Goal: Contribute content: Contribute content

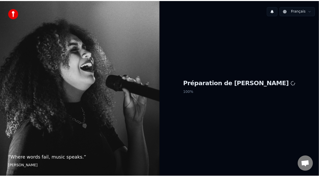
scroll to position [2, 0]
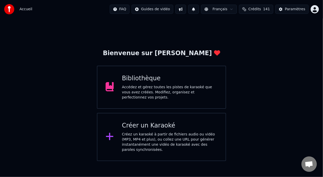
click at [152, 75] on div "Bibliothèque Accédez et gérez toutes les pistes de karaoké que vous avez créées…" at bounding box center [161, 87] width 129 height 43
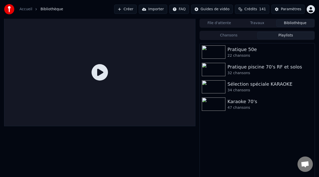
click at [290, 34] on button "Playlists" at bounding box center [285, 35] width 57 height 7
click at [255, 107] on div "47 chansons" at bounding box center [267, 107] width 80 height 5
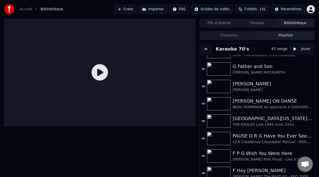
scroll to position [143, 0]
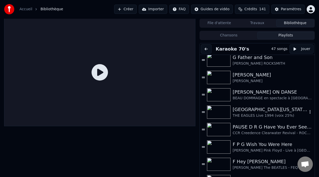
click at [261, 112] on div "[GEOGRAPHIC_DATA][US_STATE] (-2 clé Am)" at bounding box center [270, 109] width 75 height 7
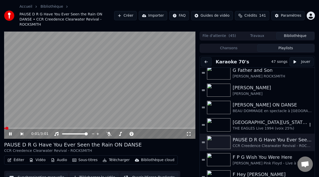
click at [265, 119] on div "[GEOGRAPHIC_DATA][US_STATE] (-2 clé Am)" at bounding box center [270, 122] width 75 height 7
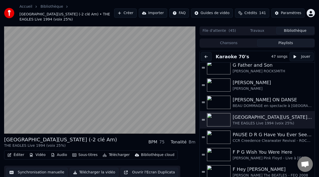
scroll to position [15, 0]
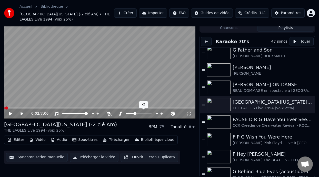
click at [134, 113] on span at bounding box center [134, 113] width 3 height 3
click at [108, 113] on icon at bounding box center [108, 114] width 5 height 4
click at [122, 113] on span at bounding box center [128, 113] width 26 height 1
click at [122, 113] on span at bounding box center [122, 113] width 3 height 3
click at [108, 112] on icon at bounding box center [108, 114] width 5 height 4
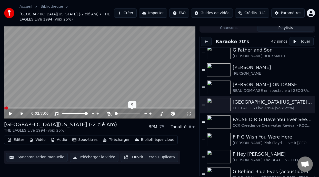
click at [108, 112] on icon at bounding box center [108, 114] width 5 height 4
click at [122, 113] on span at bounding box center [119, 113] width 8 height 1
click at [121, 113] on span at bounding box center [122, 113] width 3 height 3
click at [121, 113] on span at bounding box center [121, 113] width 3 height 3
click at [11, 112] on icon at bounding box center [10, 114] width 3 height 4
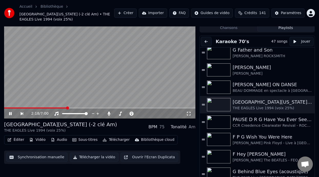
click at [67, 109] on span at bounding box center [67, 107] width 3 height 3
click at [62, 109] on div "0:15 / 7:00" at bounding box center [99, 113] width 191 height 10
click at [61, 107] on span at bounding box center [99, 107] width 191 height 1
click at [18, 137] on button "Éditer" at bounding box center [15, 139] width 21 height 7
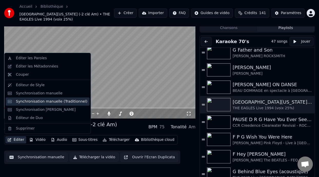
click at [59, 101] on div "Synchronisation manuelle (Traditionnel)" at bounding box center [52, 101] width 72 height 5
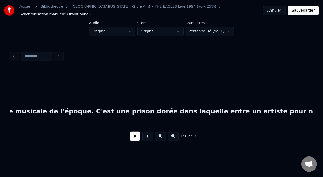
scroll to position [0, 518]
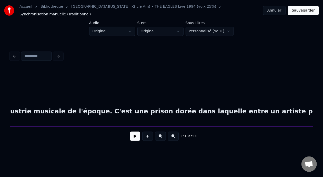
click at [106, 109] on div "Cette chanson des EAGLES est une métaphore sur l'industrie musicale de l'époque…" at bounding box center [133, 111] width 1204 height 35
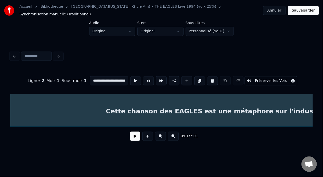
scroll to position [0, 270]
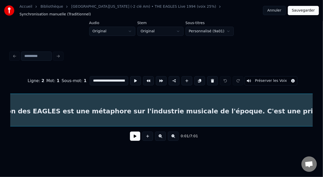
scroll to position [0, 389]
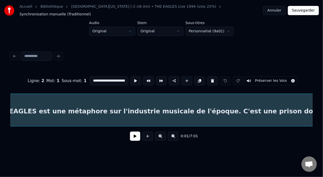
click at [113, 76] on input "**********" at bounding box center [109, 80] width 38 height 9
click at [92, 76] on input "**********" at bounding box center [109, 80] width 38 height 9
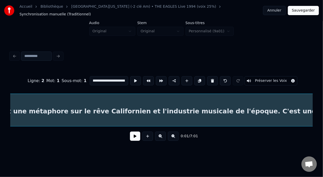
scroll to position [0, 82]
type input "**********"
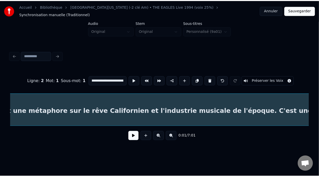
scroll to position [0, 0]
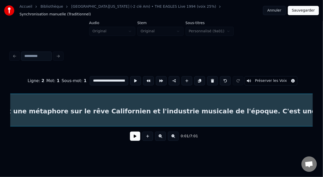
click at [305, 9] on button "Sauvegarder" at bounding box center [303, 10] width 31 height 9
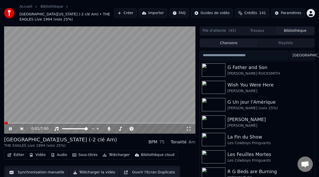
click at [11, 127] on icon at bounding box center [10, 128] width 3 height 3
click at [8, 128] on icon at bounding box center [14, 129] width 12 height 4
click at [11, 127] on icon at bounding box center [14, 129] width 12 height 4
click at [10, 127] on icon at bounding box center [10, 129] width 3 height 4
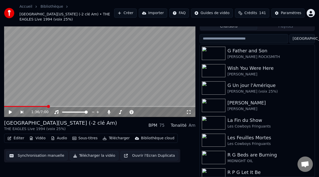
click at [48, 106] on span at bounding box center [26, 106] width 44 height 1
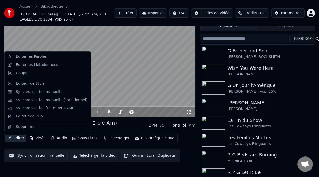
click at [20, 138] on button "Éditer" at bounding box center [15, 138] width 21 height 7
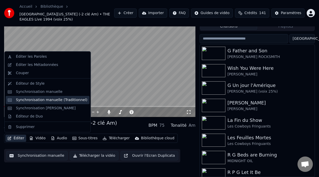
click at [57, 100] on div "Synchronisation manuelle (Traditionnel)" at bounding box center [52, 99] width 72 height 5
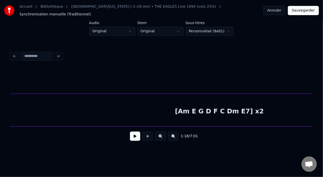
scroll to position [0, 3896]
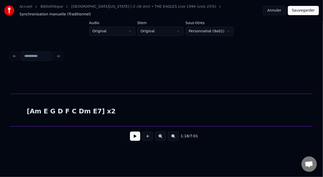
click at [94, 107] on div "[Am E G D F C Dm E7] x2" at bounding box center [71, 111] width 1898 height 35
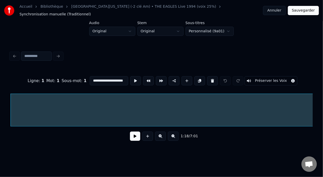
click at [113, 77] on input "**********" at bounding box center [109, 80] width 38 height 9
type input "**********"
click at [301, 10] on button "Sauvegarder" at bounding box center [303, 10] width 31 height 9
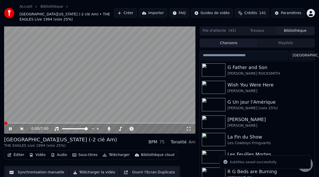
click at [10, 128] on icon at bounding box center [14, 129] width 12 height 4
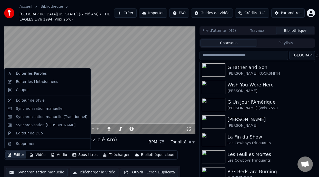
click at [22, 155] on button "Éditer" at bounding box center [15, 154] width 21 height 7
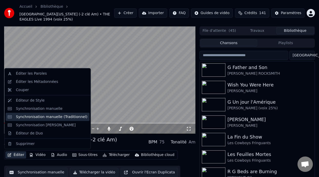
click at [59, 118] on div "Synchronisation manuelle (Traditionnel)" at bounding box center [52, 116] width 72 height 5
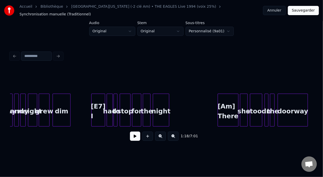
scroll to position [0, 5765]
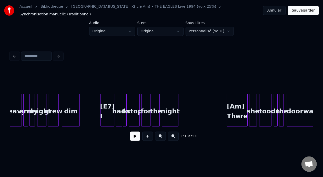
click at [107, 104] on div "[E7] I" at bounding box center [107, 111] width 13 height 35
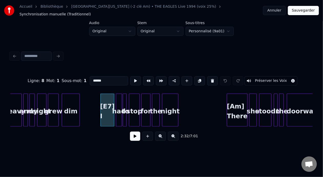
click at [132, 135] on button at bounding box center [135, 136] width 10 height 9
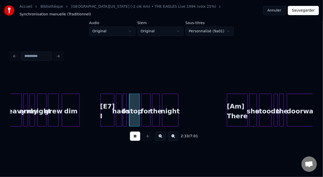
click at [132, 135] on button at bounding box center [135, 136] width 10 height 9
click at [276, 11] on button "Annuler" at bounding box center [274, 10] width 23 height 9
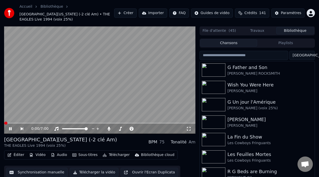
click at [10, 128] on icon at bounding box center [10, 128] width 3 height 3
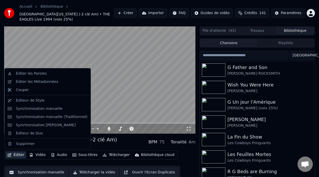
click at [22, 154] on button "Éditer" at bounding box center [15, 154] width 21 height 7
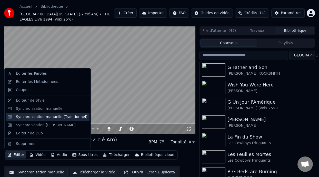
click at [60, 115] on div "Synchronisation manuelle (Traditionnel)" at bounding box center [52, 116] width 72 height 5
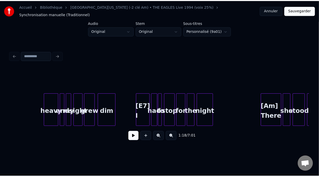
scroll to position [0, 5784]
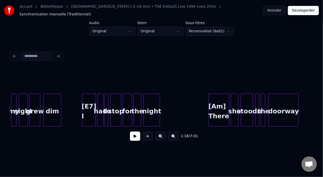
click at [91, 103] on div "[E7] I" at bounding box center [88, 111] width 13 height 35
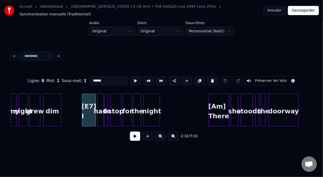
click at [132, 136] on button at bounding box center [135, 136] width 10 height 9
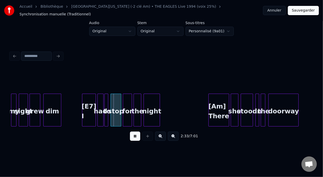
click at [132, 135] on button at bounding box center [135, 136] width 10 height 9
click at [279, 9] on button "Annuler" at bounding box center [274, 10] width 23 height 9
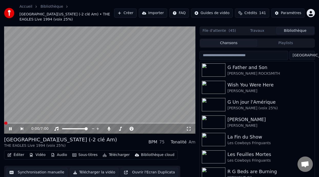
click at [11, 128] on icon at bounding box center [14, 129] width 12 height 4
click at [294, 42] on button "Playlists" at bounding box center [285, 42] width 57 height 7
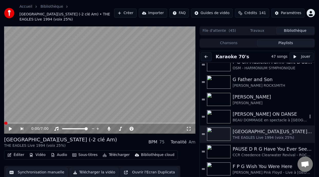
scroll to position [154, 0]
